Goal: Information Seeking & Learning: Check status

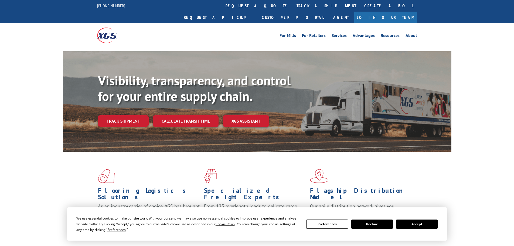
click at [424, 225] on button "Accept" at bounding box center [417, 223] width 42 height 9
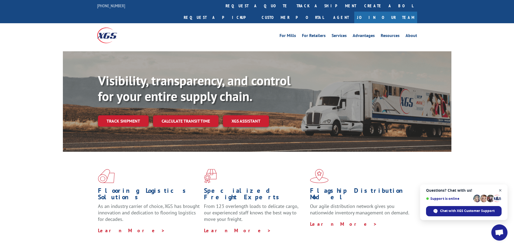
click at [500, 189] on span "Close chat" at bounding box center [500, 190] width 7 height 7
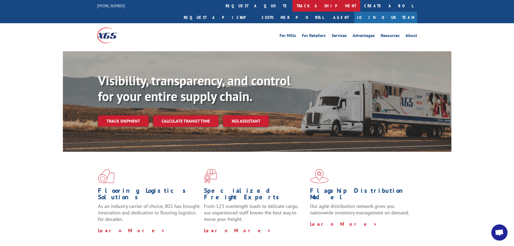
click at [293, 5] on link "track a shipment" at bounding box center [327, 6] width 68 height 12
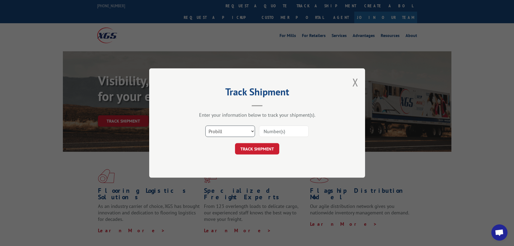
click at [232, 131] on select "Select category... Probill BOL PO" at bounding box center [230, 131] width 50 height 11
select select "po"
click at [205, 126] on select "Select category... Probill BOL PO" at bounding box center [230, 131] width 50 height 11
click at [279, 128] on input at bounding box center [284, 131] width 50 height 11
paste input "81531388"
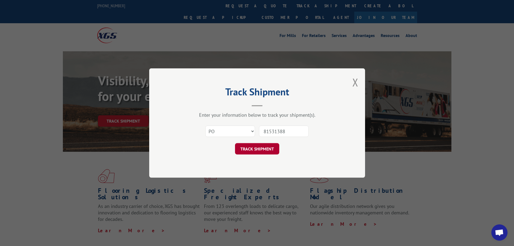
type input "81531388"
click at [251, 153] on button "TRACK SHIPMENT" at bounding box center [257, 148] width 44 height 11
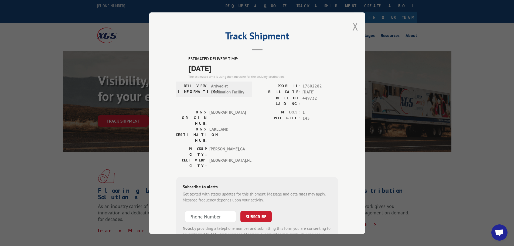
click at [353, 25] on button "Close modal" at bounding box center [356, 26] width 6 height 14
